Goal: Information Seeking & Learning: Learn about a topic

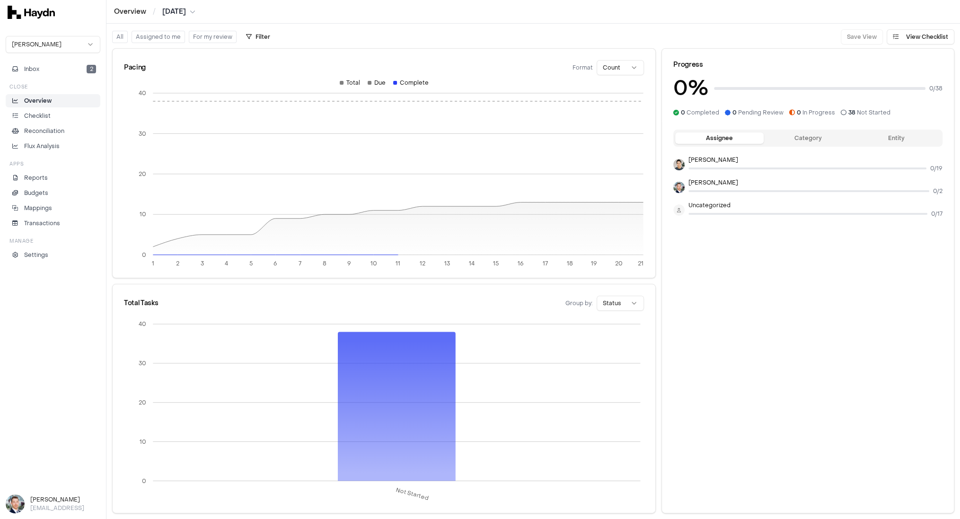
click at [60, 51] on html "Overview / [DATE] [PERSON_NAME] Inbox 2 Close Overview Checklist Reconciliation…" at bounding box center [480, 259] width 960 height 519
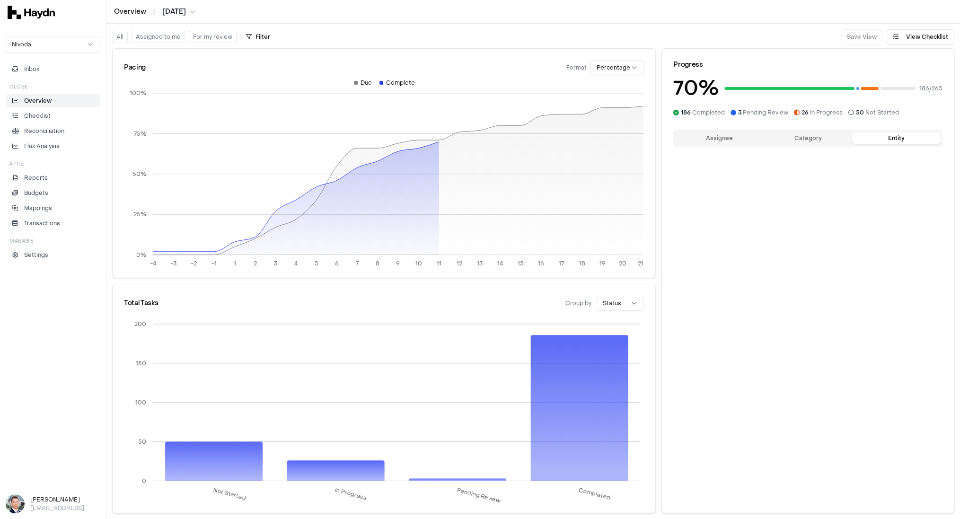
click at [890, 141] on button "Entity" at bounding box center [896, 137] width 88 height 11
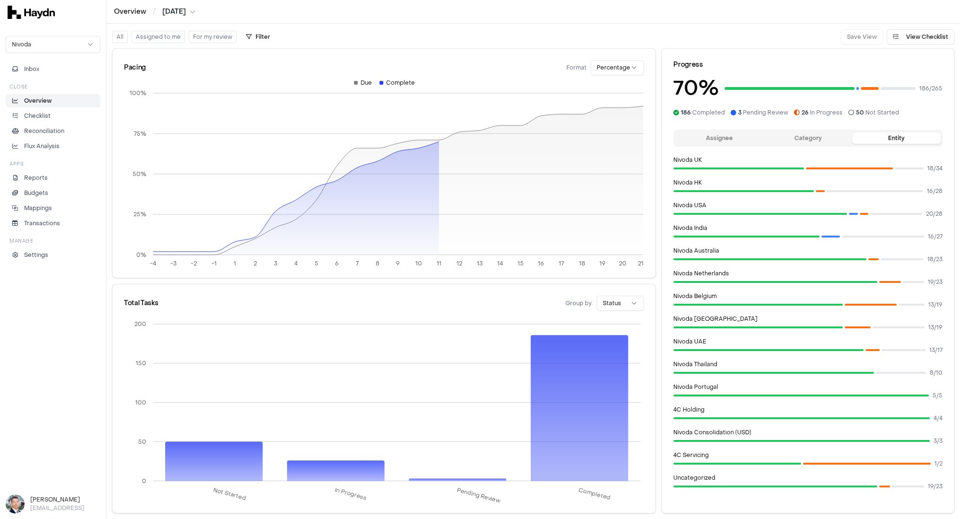
click at [714, 137] on button "Assignee" at bounding box center [719, 137] width 88 height 11
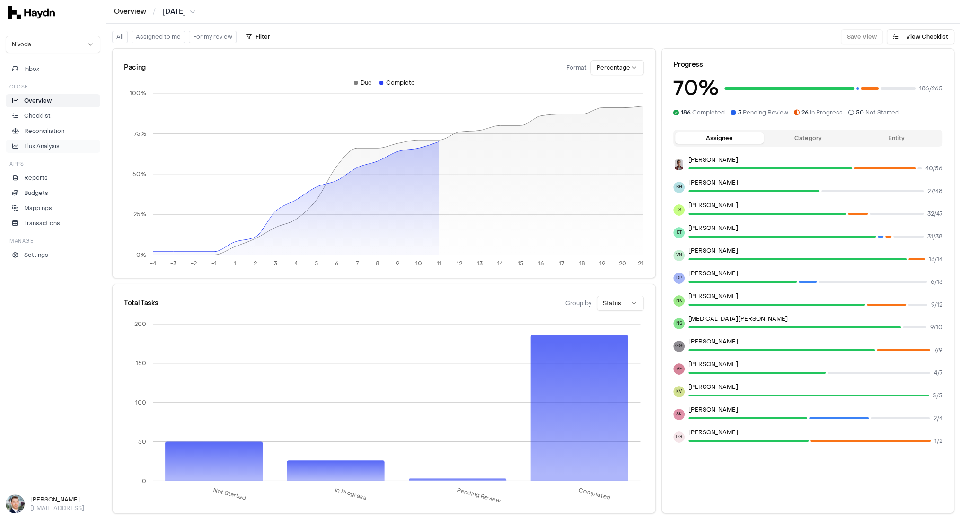
click at [37, 149] on link "Flux Analysis" at bounding box center [53, 146] width 95 height 13
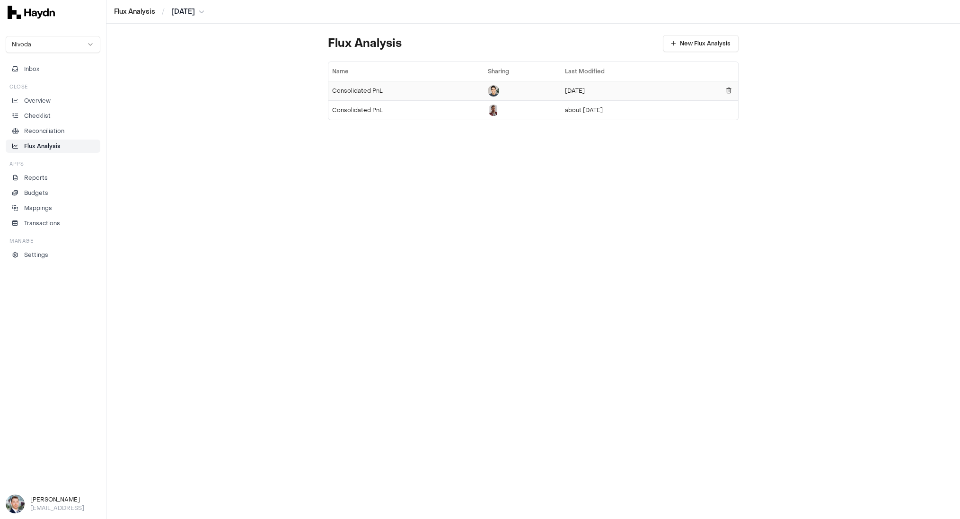
click at [387, 92] on div "Consolidated PnL" at bounding box center [406, 91] width 148 height 8
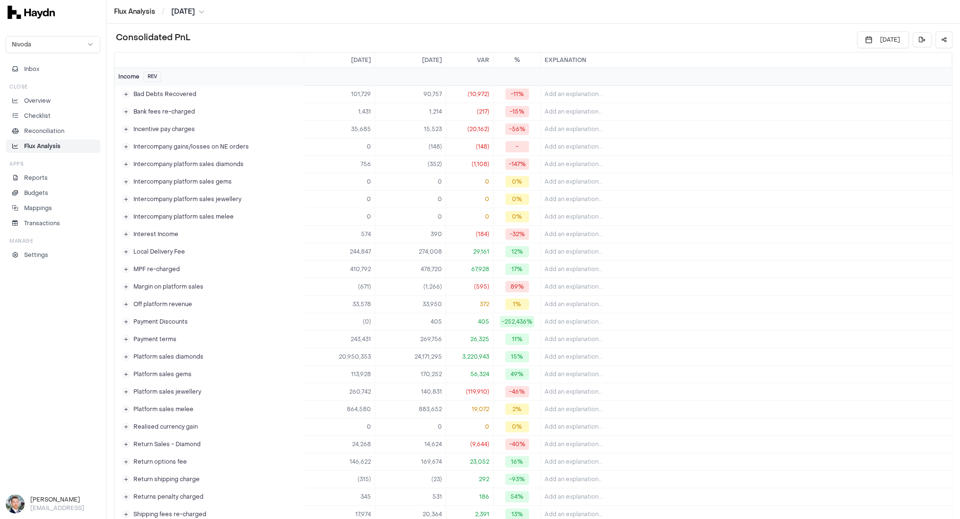
click at [481, 112] on td "(217)" at bounding box center [469, 112] width 47 height 18
click at [431, 112] on html "Flux Analysis / [DATE] Nivoda Inbox Close Overview Checklist Reconciliation Flu…" at bounding box center [480, 259] width 960 height 519
click at [414, 132] on span "Drill down" at bounding box center [405, 131] width 38 height 8
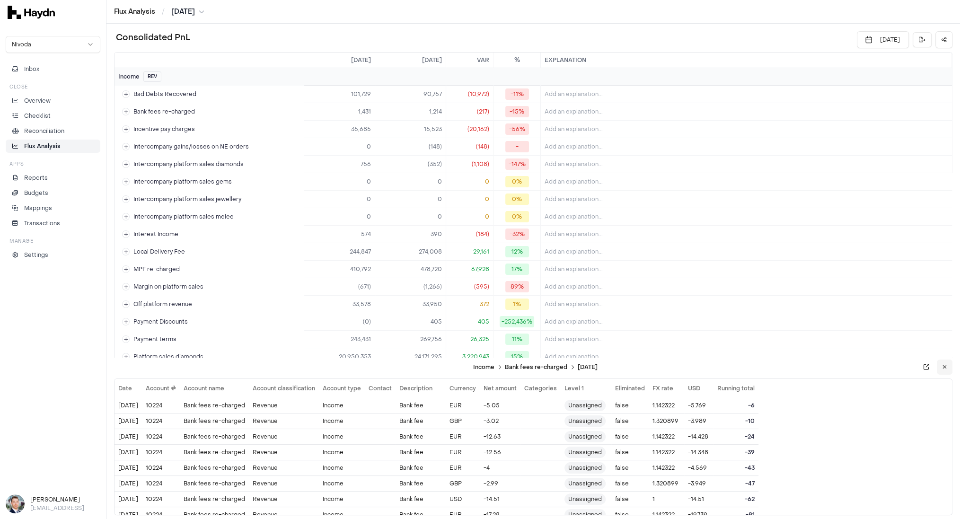
click at [943, 366] on icon at bounding box center [945, 367] width 4 height 6
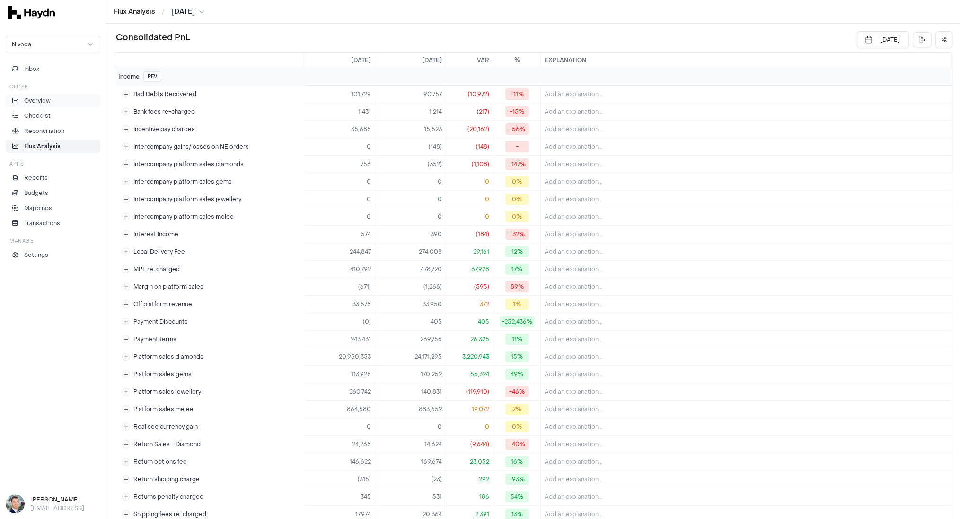
click at [30, 99] on p "Overview" at bounding box center [37, 101] width 26 height 9
